Goal: Task Accomplishment & Management: Manage account settings

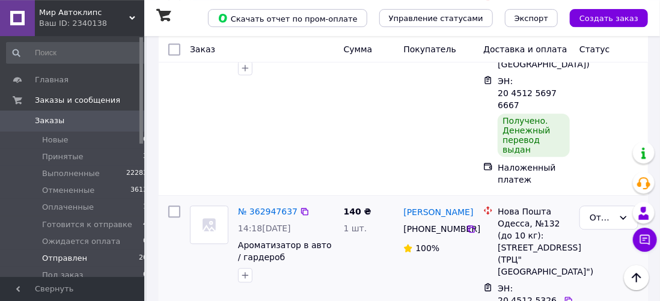
scroll to position [2435, 0]
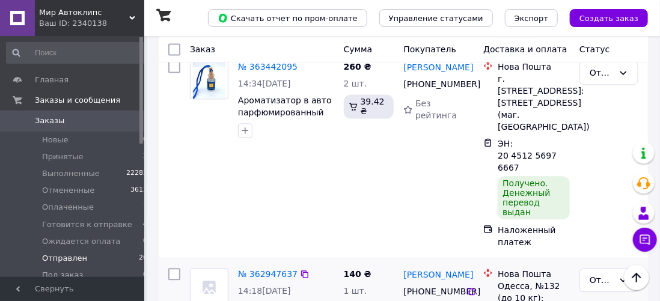
drag, startPoint x: 403, startPoint y: 121, endPoint x: 465, endPoint y: 120, distance: 61.9
copy link "[PERSON_NAME]"
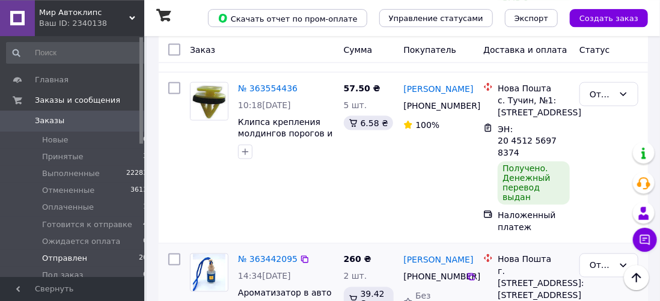
scroll to position [2228, 0]
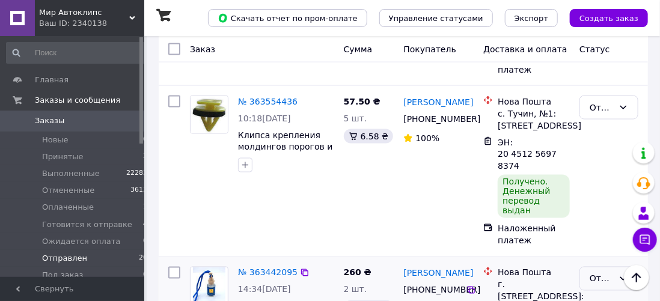
click at [605, 272] on div "Отправлен" at bounding box center [602, 278] width 24 height 13
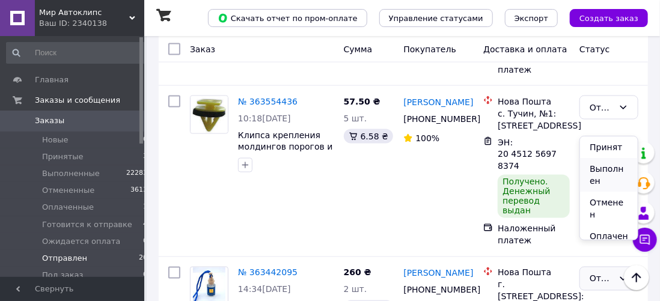
click at [599, 168] on li "Выполнен" at bounding box center [609, 175] width 58 height 34
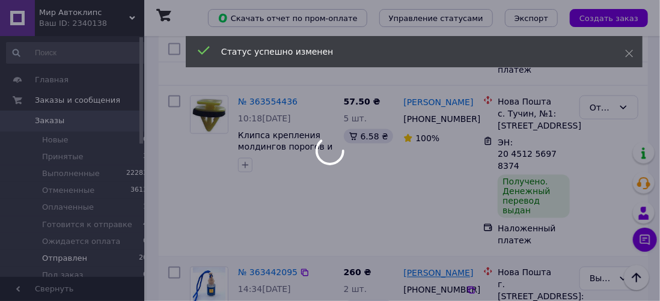
drag, startPoint x: 406, startPoint y: 118, endPoint x: 458, endPoint y: 121, distance: 51.2
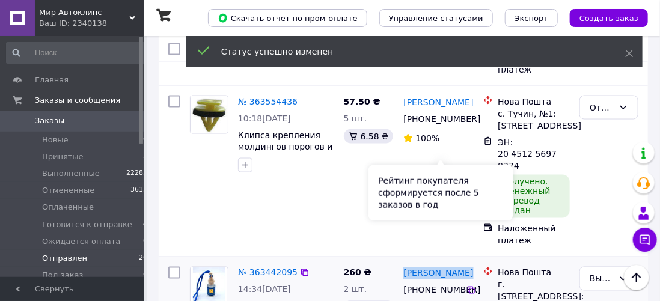
click at [423, 192] on div "Рейтинг покупателя сформируется после 5 заказов в год" at bounding box center [441, 192] width 144 height 55
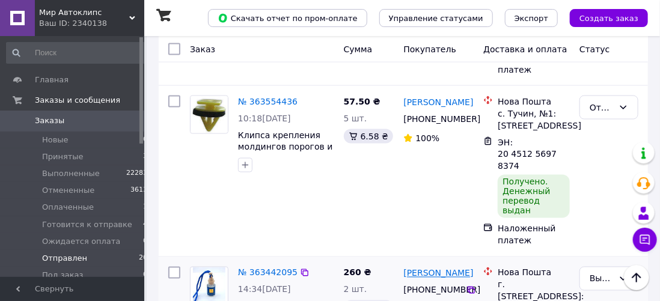
drag, startPoint x: 403, startPoint y: 117, endPoint x: 465, endPoint y: 116, distance: 61.9
click at [465, 266] on div "[PERSON_NAME]" at bounding box center [438, 273] width 72 height 15
copy link "[PERSON_NAME]"
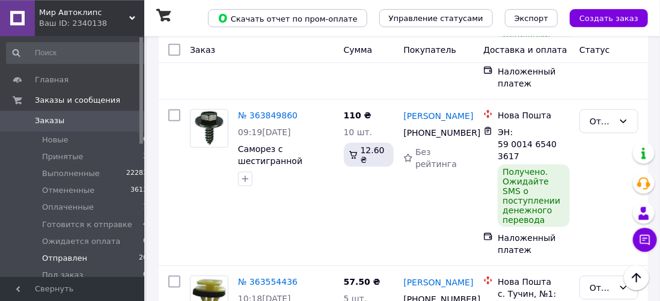
scroll to position [2022, 0]
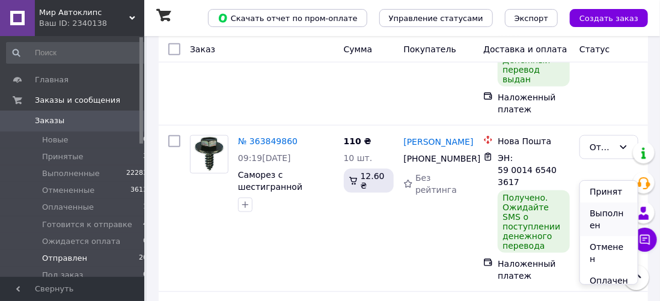
click at [594, 212] on li "Выполнен" at bounding box center [609, 220] width 58 height 34
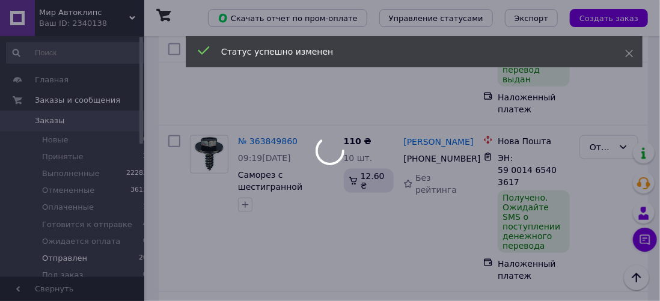
drag, startPoint x: 401, startPoint y: 163, endPoint x: 420, endPoint y: 162, distance: 19.2
click at [409, 244] on div at bounding box center [330, 150] width 660 height 301
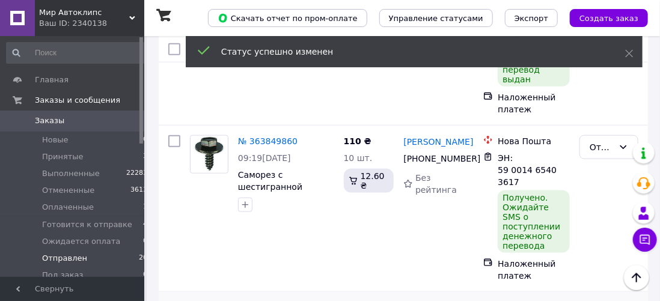
drag, startPoint x: 402, startPoint y: 162, endPoint x: 467, endPoint y: 164, distance: 64.9
copy link "[PERSON_NAME]"
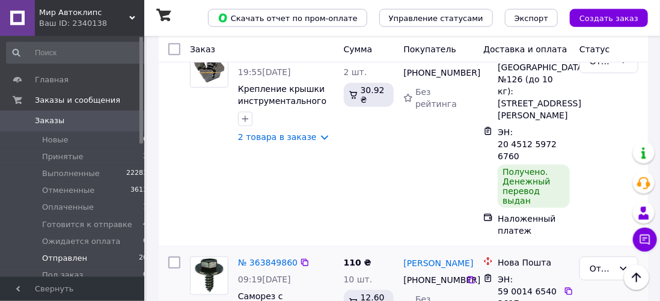
scroll to position [1898, 0]
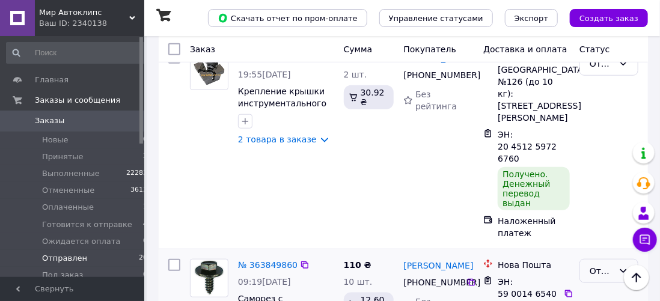
click at [614, 259] on div "Отправлен" at bounding box center [609, 271] width 59 height 24
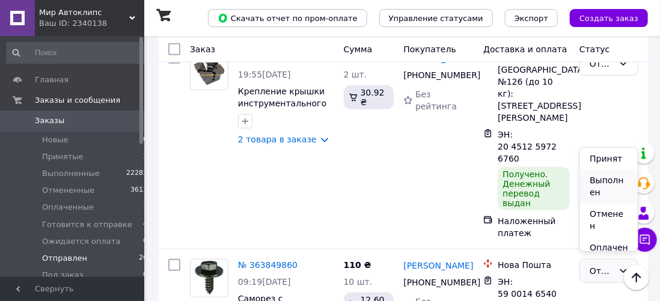
click at [609, 177] on li "Выполнен" at bounding box center [609, 187] width 58 height 34
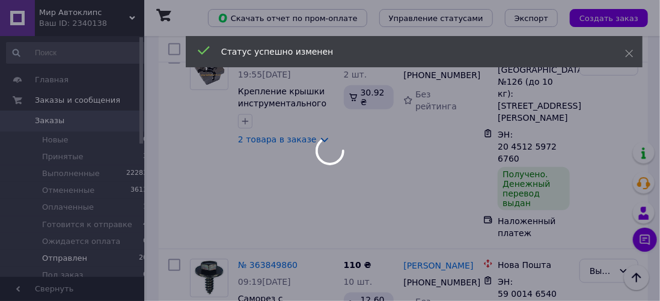
drag, startPoint x: 402, startPoint y: 128, endPoint x: 409, endPoint y: 128, distance: 7.2
click at [409, 128] on div at bounding box center [330, 150] width 660 height 301
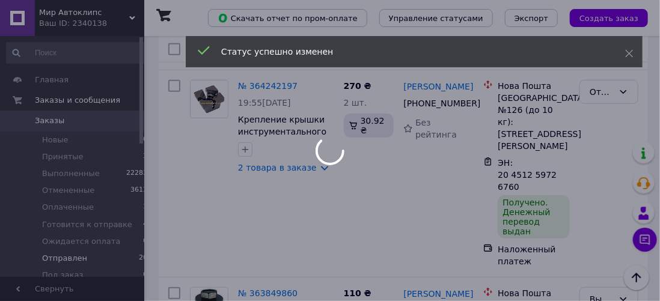
scroll to position [1857, 0]
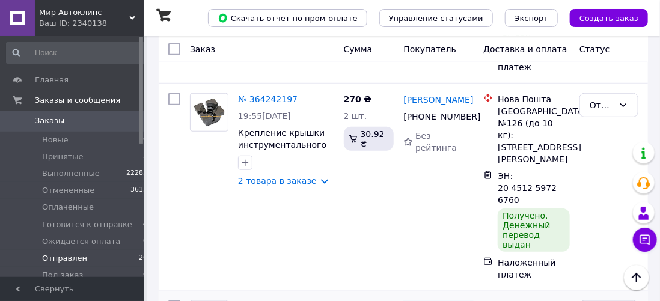
drag, startPoint x: 403, startPoint y: 168, endPoint x: 462, endPoint y: 170, distance: 59.0
click at [462, 299] on div "[PERSON_NAME]" at bounding box center [438, 306] width 72 height 15
copy link "[PERSON_NAME]"
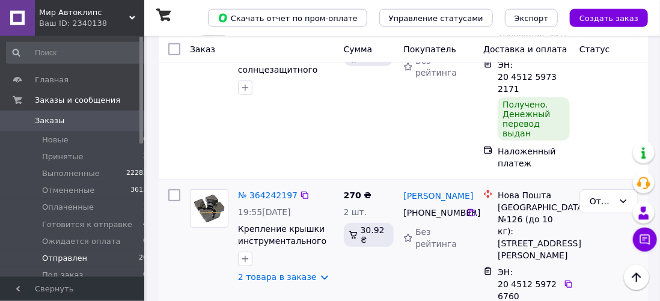
scroll to position [1733, 0]
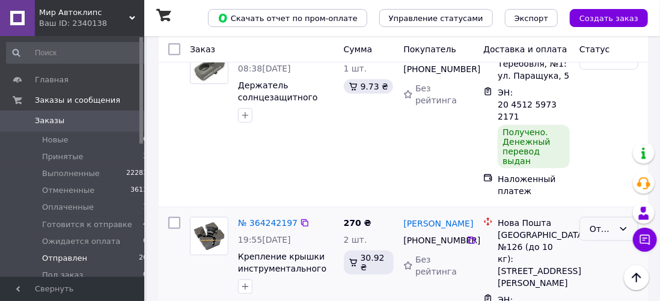
click at [624, 224] on icon at bounding box center [624, 229] width 10 height 10
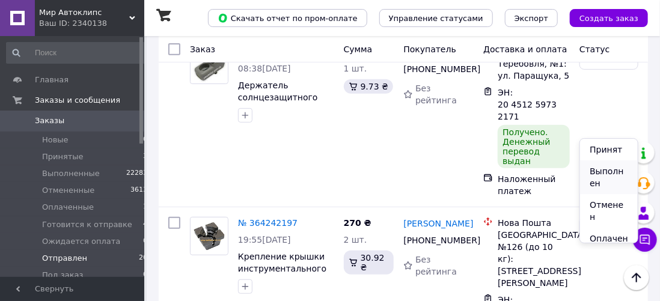
click at [599, 173] on li "Выполнен" at bounding box center [609, 178] width 58 height 34
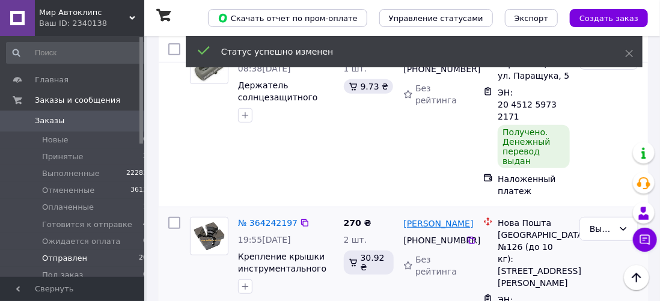
drag, startPoint x: 403, startPoint y: 122, endPoint x: 467, endPoint y: 118, distance: 63.8
click at [467, 216] on div "[PERSON_NAME]" at bounding box center [438, 223] width 72 height 15
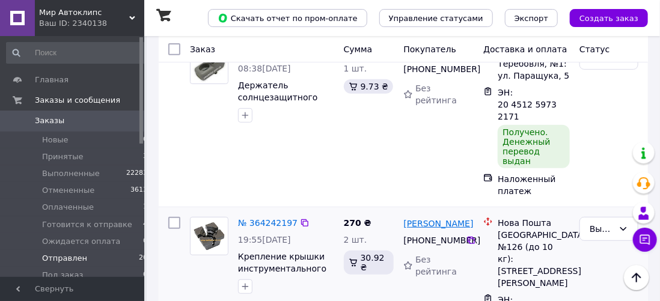
copy link "[PERSON_NAME]"
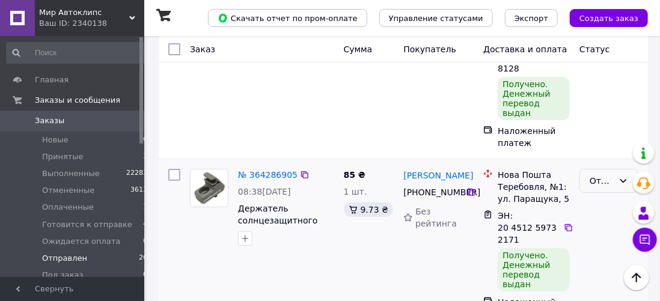
click at [624, 169] on div "Отправлен" at bounding box center [609, 181] width 59 height 24
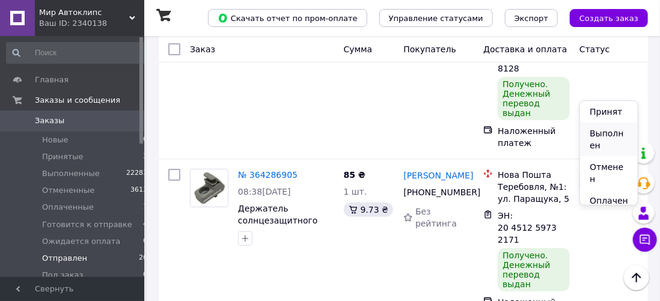
click at [606, 143] on li "Выполнен" at bounding box center [609, 140] width 58 height 34
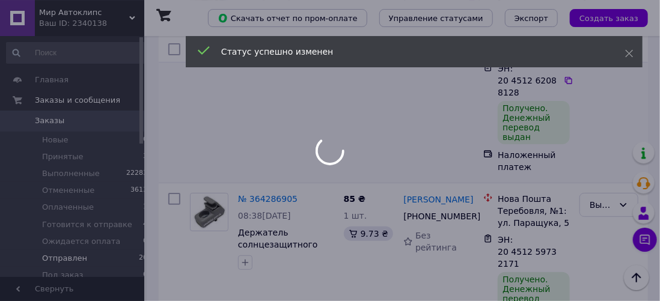
scroll to position [1527, 0]
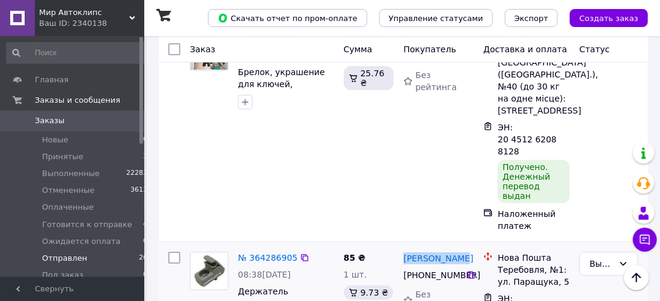
drag, startPoint x: 403, startPoint y: 165, endPoint x: 455, endPoint y: 165, distance: 51.7
click at [455, 251] on div "[PERSON_NAME]" at bounding box center [438, 258] width 73 height 15
copy link "[PERSON_NAME]"
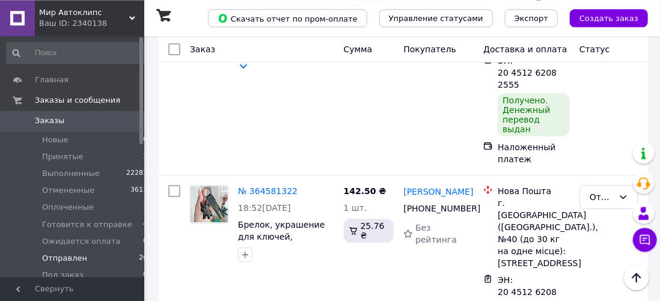
scroll to position [1362, 0]
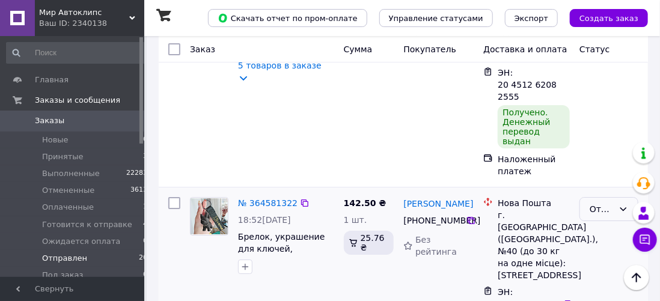
click at [599, 197] on div "Отправлен" at bounding box center [609, 209] width 59 height 24
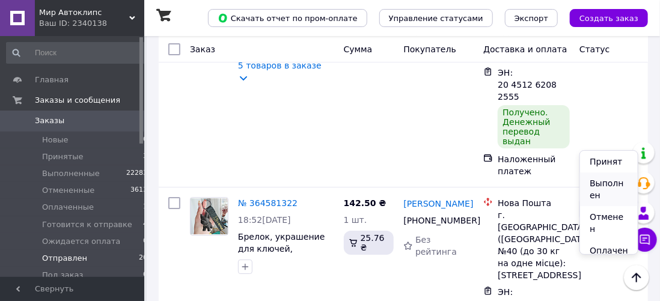
click at [609, 179] on li "Выполнен" at bounding box center [609, 190] width 58 height 34
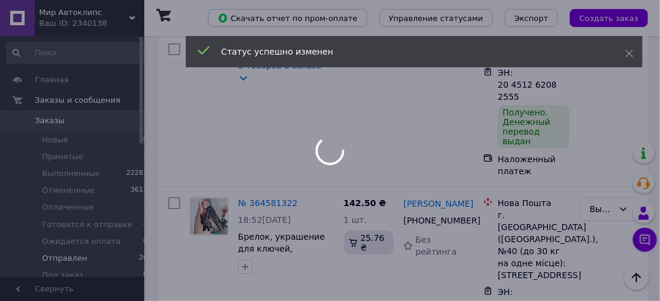
drag, startPoint x: 402, startPoint y: 133, endPoint x: 413, endPoint y: 135, distance: 11.0
click at [413, 135] on div at bounding box center [330, 150] width 660 height 301
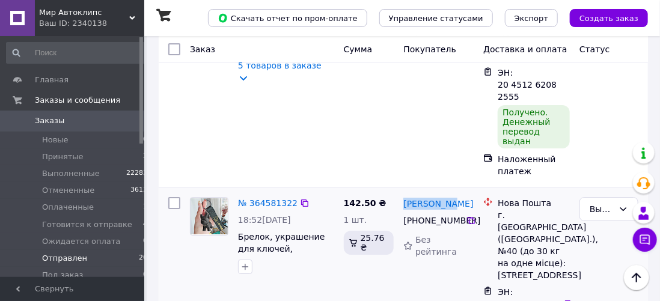
drag, startPoint x: 402, startPoint y: 132, endPoint x: 453, endPoint y: 130, distance: 51.2
click at [453, 192] on div "[PERSON_NAME] [PHONE_NUMBER] Без рейтинга" at bounding box center [439, 296] width 80 height 209
copy link "[PERSON_NAME]"
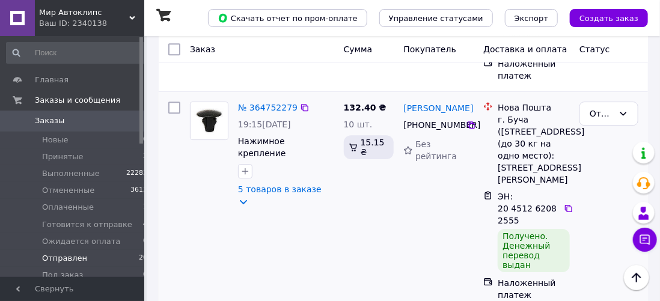
scroll to position [1197, 0]
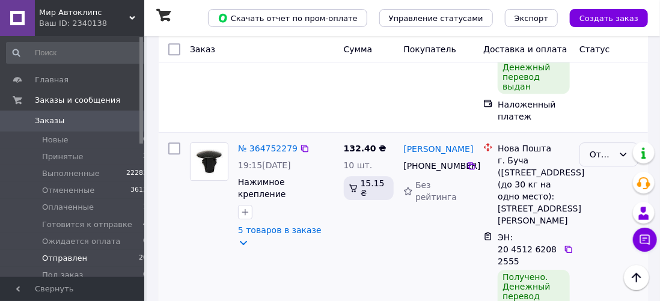
click at [593, 148] on div "Отправлен" at bounding box center [602, 154] width 24 height 13
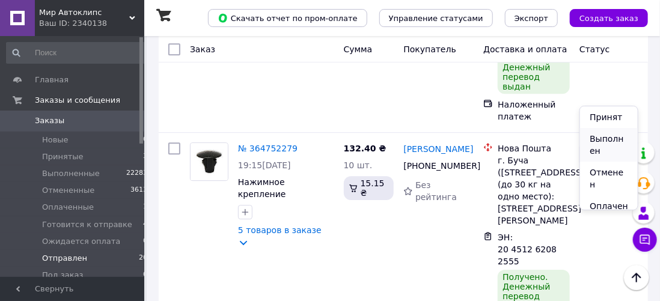
click at [599, 139] on li "Выполнен" at bounding box center [609, 145] width 58 height 34
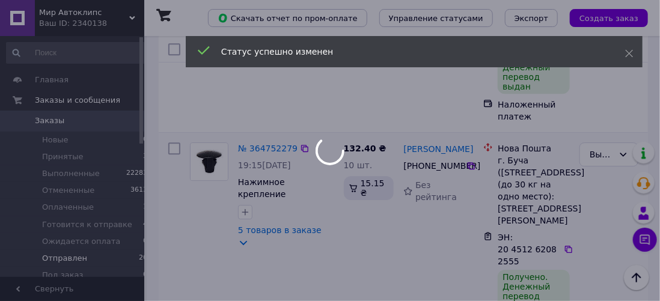
drag, startPoint x: 403, startPoint y: 89, endPoint x: 415, endPoint y: 95, distance: 14.0
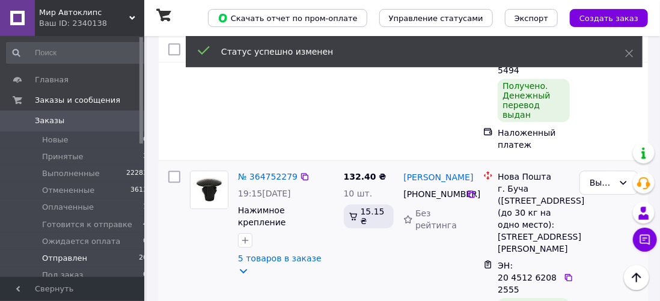
scroll to position [1156, 0]
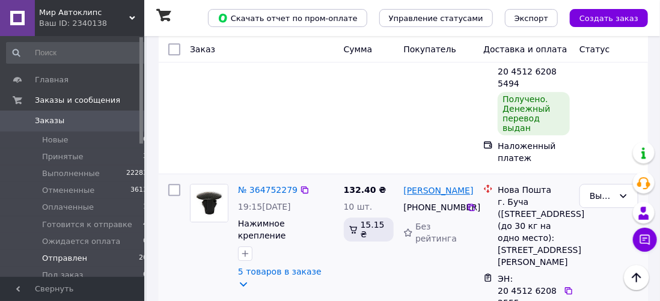
drag, startPoint x: 403, startPoint y: 127, endPoint x: 470, endPoint y: 126, distance: 66.7
click at [470, 183] on div "[PERSON_NAME]" at bounding box center [438, 190] width 72 height 15
copy link "[PERSON_NAME]"
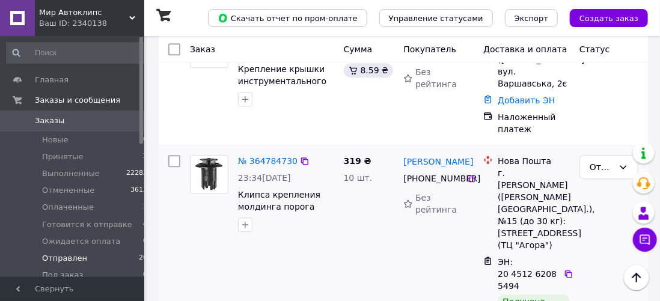
scroll to position [949, 0]
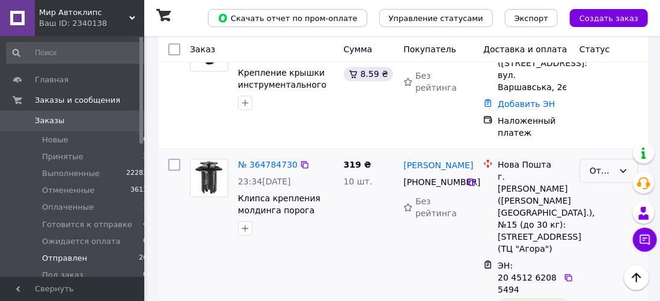
click at [617, 159] on div "Отправлен" at bounding box center [609, 171] width 59 height 24
drag, startPoint x: 608, startPoint y: 164, endPoint x: 416, endPoint y: 139, distance: 194.1
click at [607, 165] on li "Выполнен" at bounding box center [609, 171] width 58 height 34
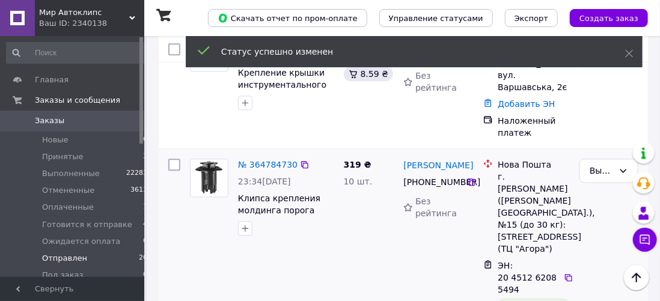
drag, startPoint x: 403, startPoint y: 113, endPoint x: 476, endPoint y: 113, distance: 72.8
click at [476, 154] on div "[PERSON_NAME] [PHONE_NUMBER] Без рейтинга" at bounding box center [439, 264] width 80 height 221
copy link "[PERSON_NAME]"
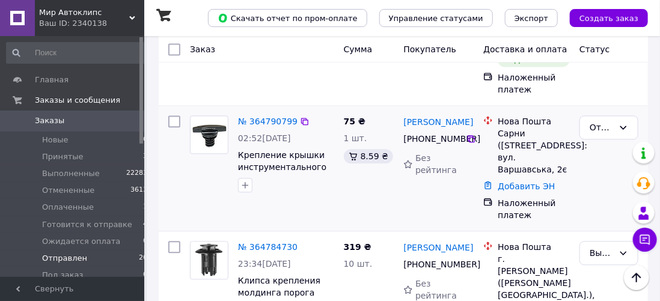
scroll to position [826, 0]
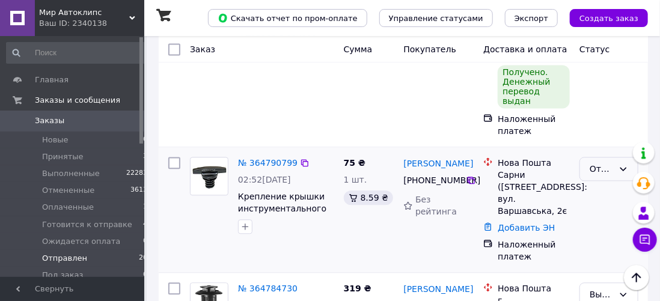
click at [619, 164] on icon at bounding box center [624, 169] width 10 height 10
click at [601, 173] on li "Выполнен" at bounding box center [609, 181] width 58 height 34
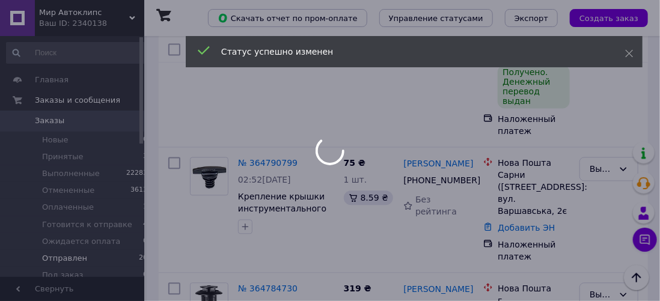
drag, startPoint x: 403, startPoint y: 127, endPoint x: 457, endPoint y: 124, distance: 54.2
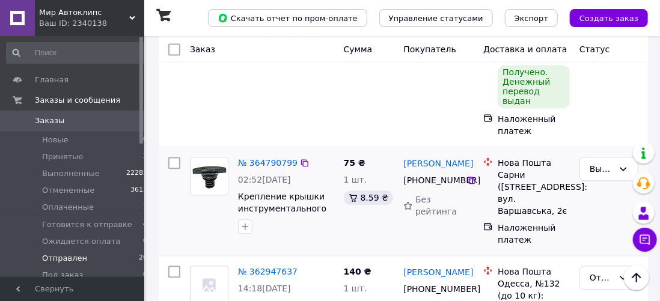
drag, startPoint x: 403, startPoint y: 126, endPoint x: 466, endPoint y: 126, distance: 63.1
click at [466, 156] on div "[PERSON_NAME]" at bounding box center [438, 163] width 73 height 15
copy link "[PERSON_NAME]"
click at [508, 169] on div "Сарни ([STREET_ADDRESS]: вул. Варшавська, 2є" at bounding box center [534, 193] width 72 height 48
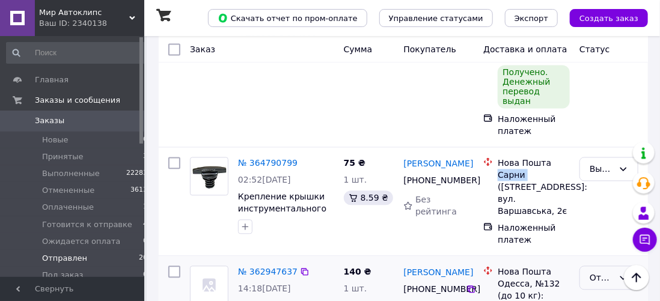
click at [604, 271] on div "Отправлен" at bounding box center [602, 277] width 24 height 13
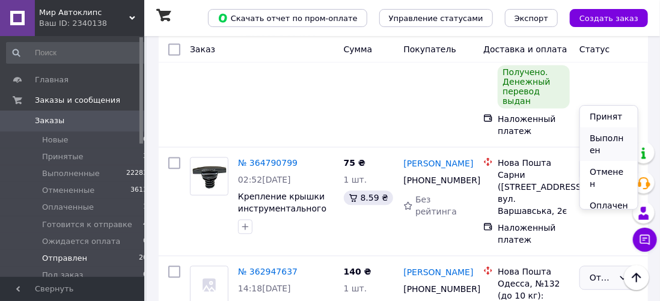
click at [601, 144] on li "Выполнен" at bounding box center [609, 144] width 58 height 34
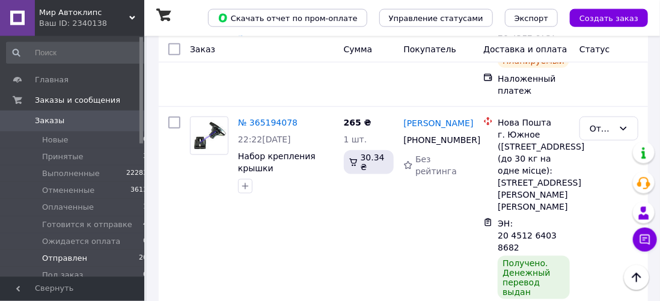
scroll to position [413, 0]
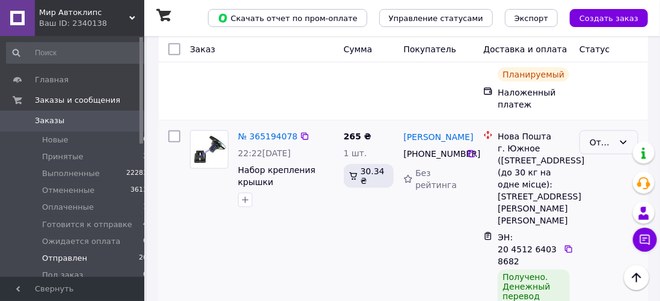
click at [601, 146] on div "Отправлен" at bounding box center [602, 142] width 24 height 13
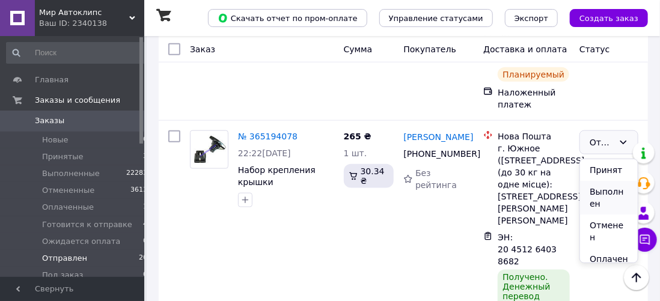
click at [592, 189] on li "Выполнен" at bounding box center [609, 198] width 58 height 34
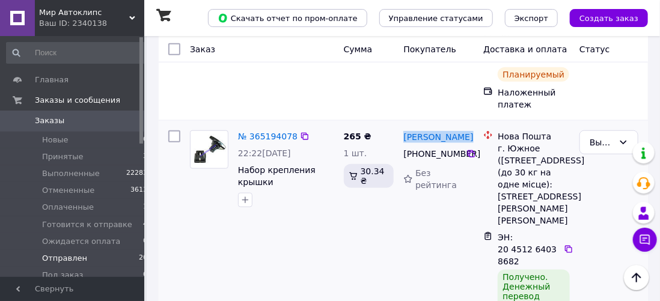
drag, startPoint x: 403, startPoint y: 141, endPoint x: 461, endPoint y: 144, distance: 58.4
click at [461, 144] on div "[PERSON_NAME]" at bounding box center [438, 136] width 72 height 15
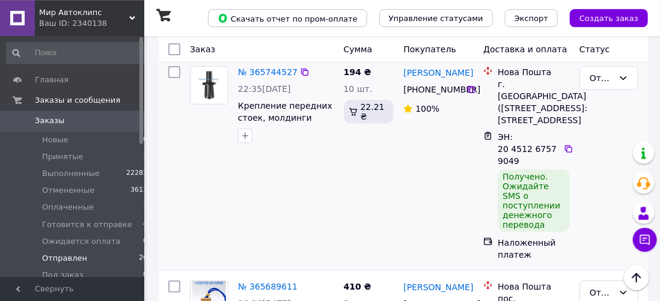
scroll to position [42, 0]
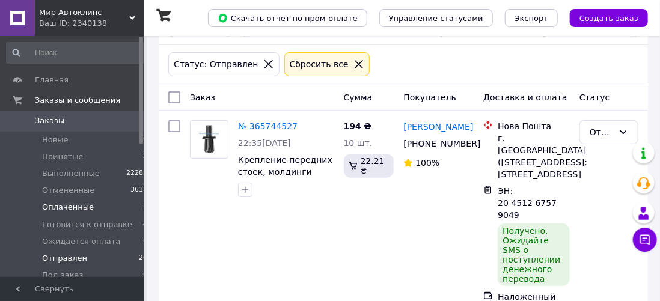
click at [118, 202] on li "Оплаченные 1" at bounding box center [77, 207] width 155 height 17
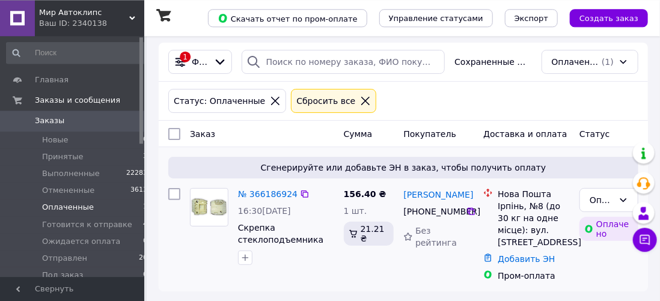
scroll to position [8, 0]
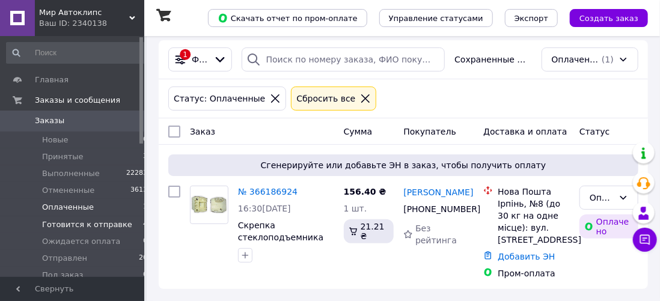
click at [124, 221] on li "Готовится к отправке 4" at bounding box center [77, 224] width 155 height 17
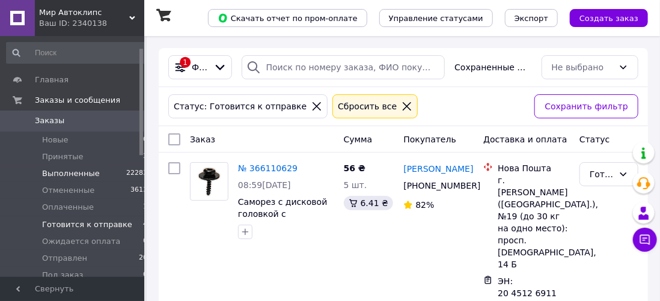
scroll to position [41, 0]
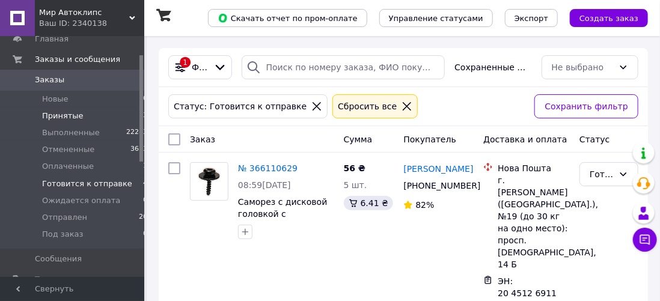
click at [88, 110] on li "Принятые 3" at bounding box center [77, 116] width 155 height 17
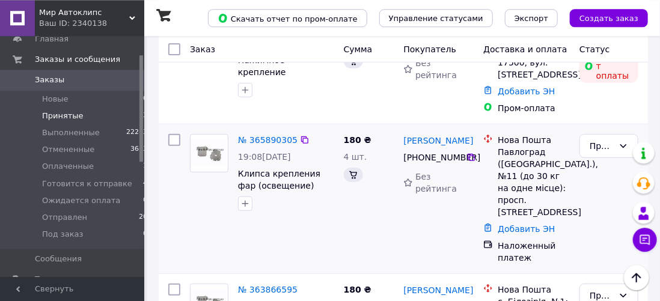
scroll to position [45, 0]
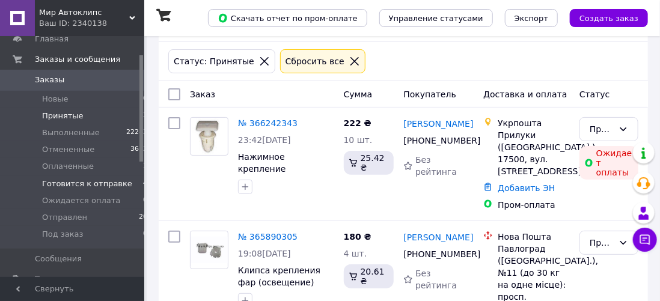
click at [117, 183] on span "Готовится к отправке" at bounding box center [87, 184] width 90 height 11
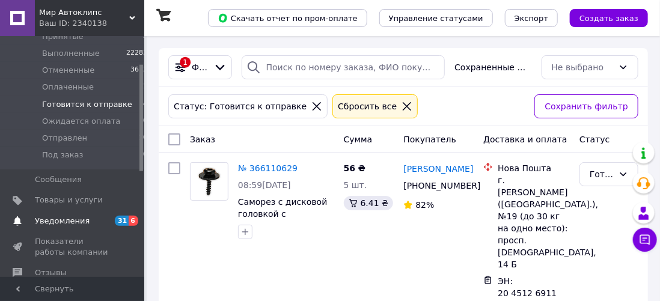
scroll to position [123, 0]
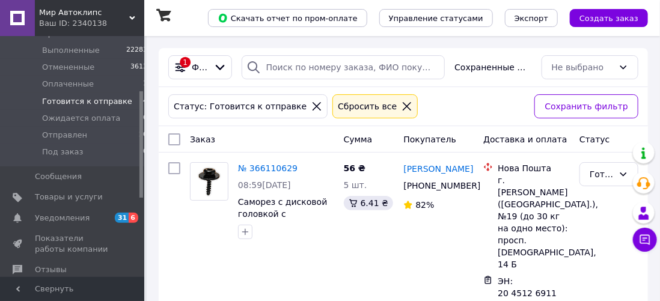
click at [90, 104] on span "Готовится к отправке" at bounding box center [87, 101] width 90 height 11
